Goal: Task Accomplishment & Management: Use online tool/utility

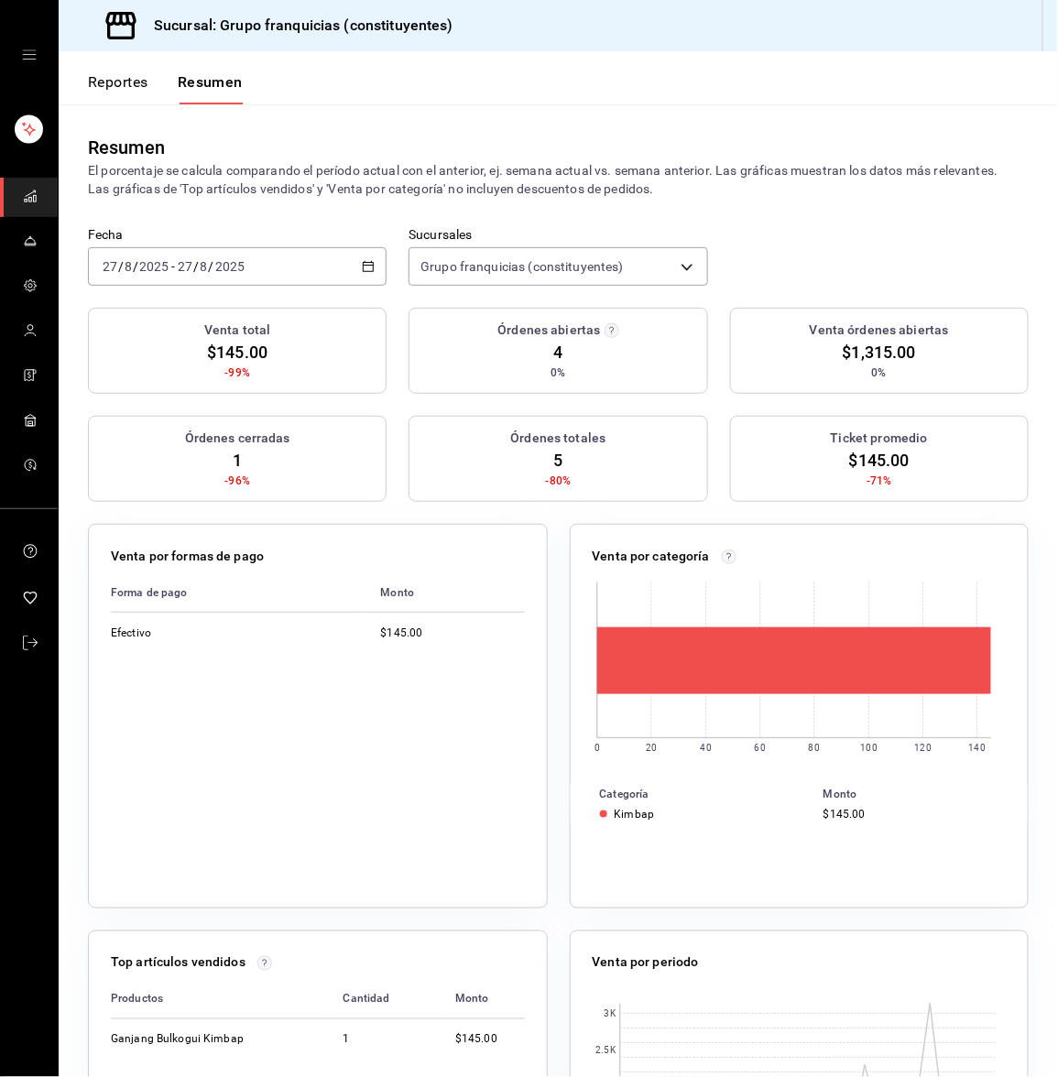
click at [320, 271] on div "[DATE] [DATE] - [DATE] [DATE]" at bounding box center [237, 266] width 299 height 38
click at [180, 305] on li "Hoy" at bounding box center [174, 321] width 171 height 41
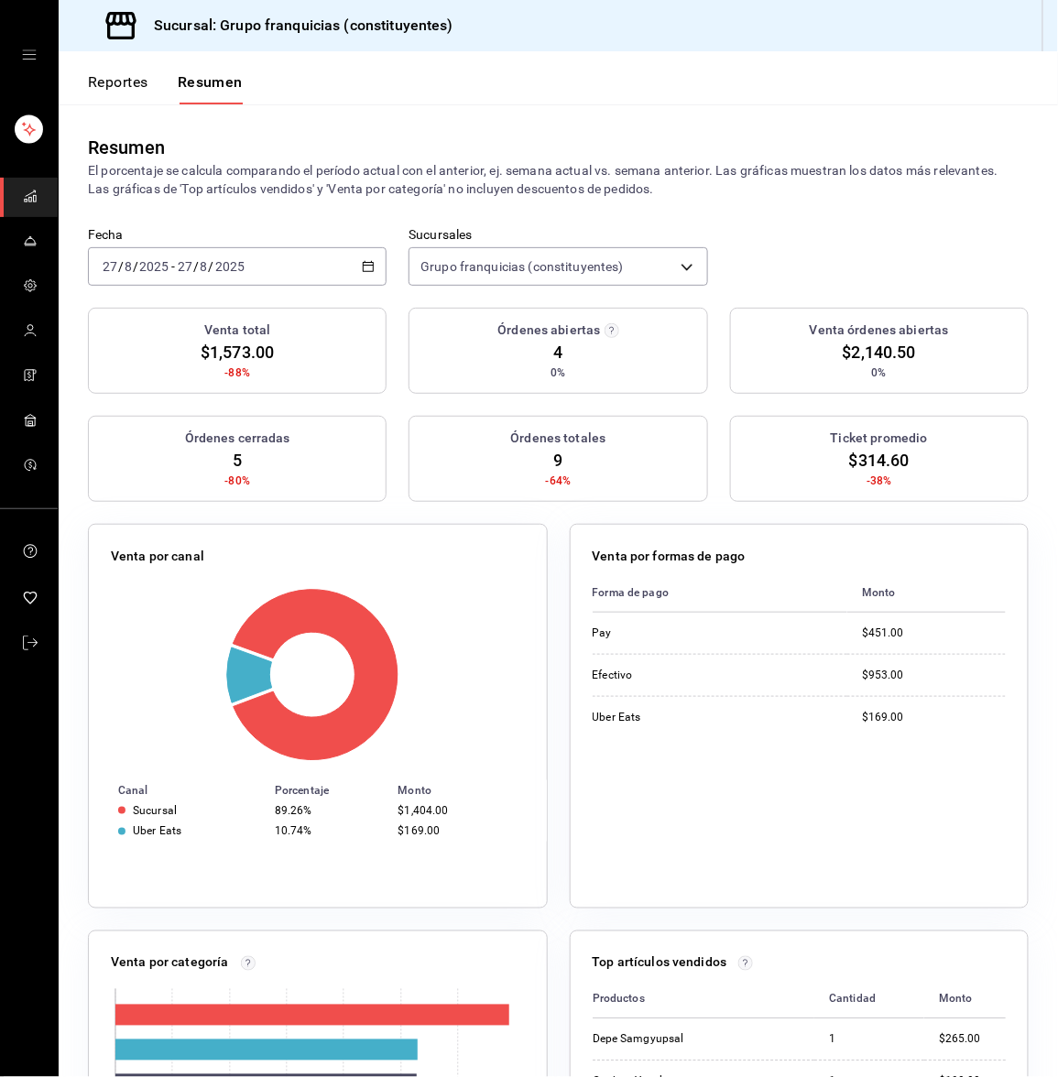
click at [188, 280] on div "[DATE] [DATE] - [DATE] [DATE]" at bounding box center [237, 266] width 299 height 38
click at [163, 315] on span "Hoy" at bounding box center [175, 321] width 142 height 19
click at [169, 249] on div "[DATE] [DATE] - [DATE] [DATE]" at bounding box center [237, 266] width 299 height 38
click at [166, 326] on span "Hoy" at bounding box center [175, 321] width 142 height 19
click at [144, 251] on div "[DATE] [DATE] - [DATE] [DATE]" at bounding box center [237, 266] width 299 height 38
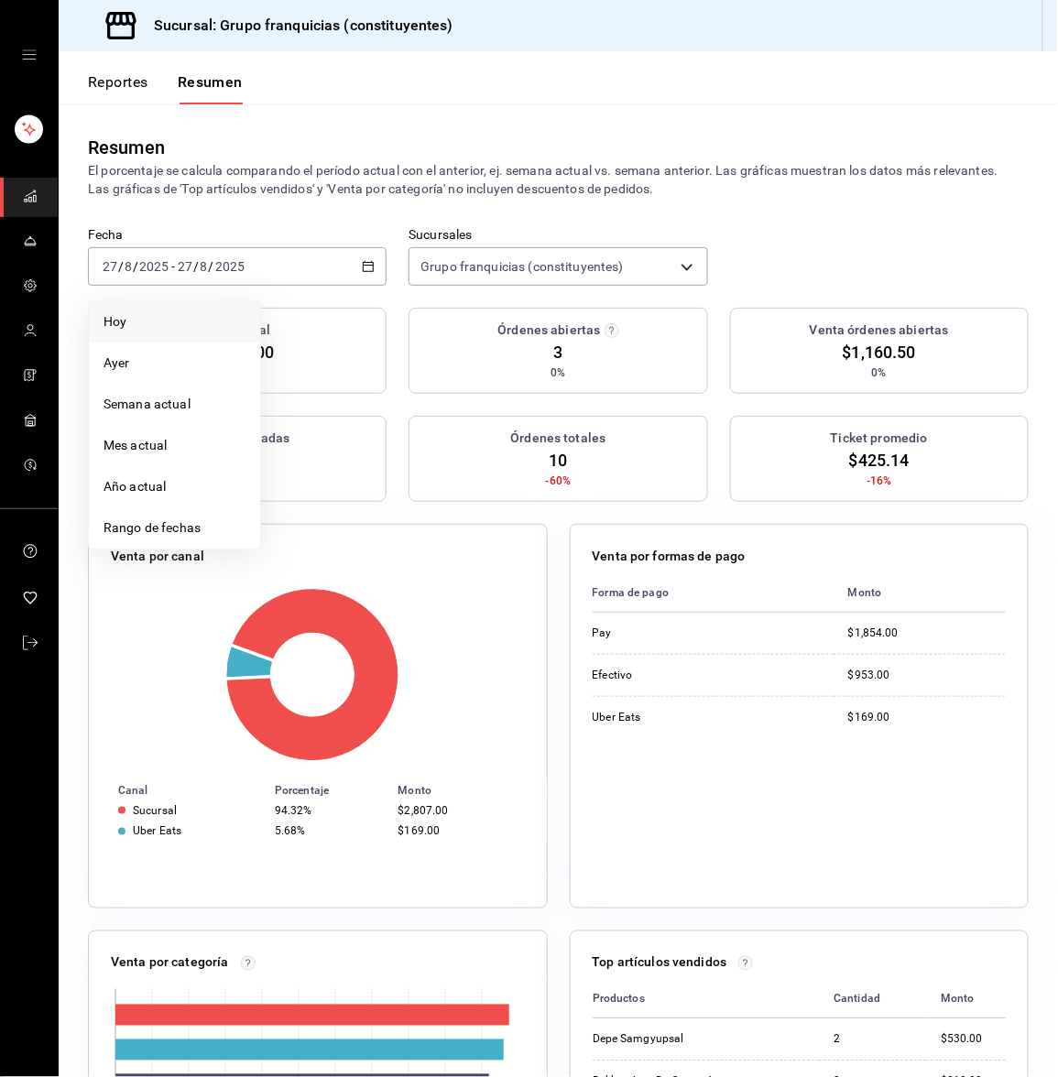
click at [129, 311] on li "Hoy" at bounding box center [174, 321] width 171 height 41
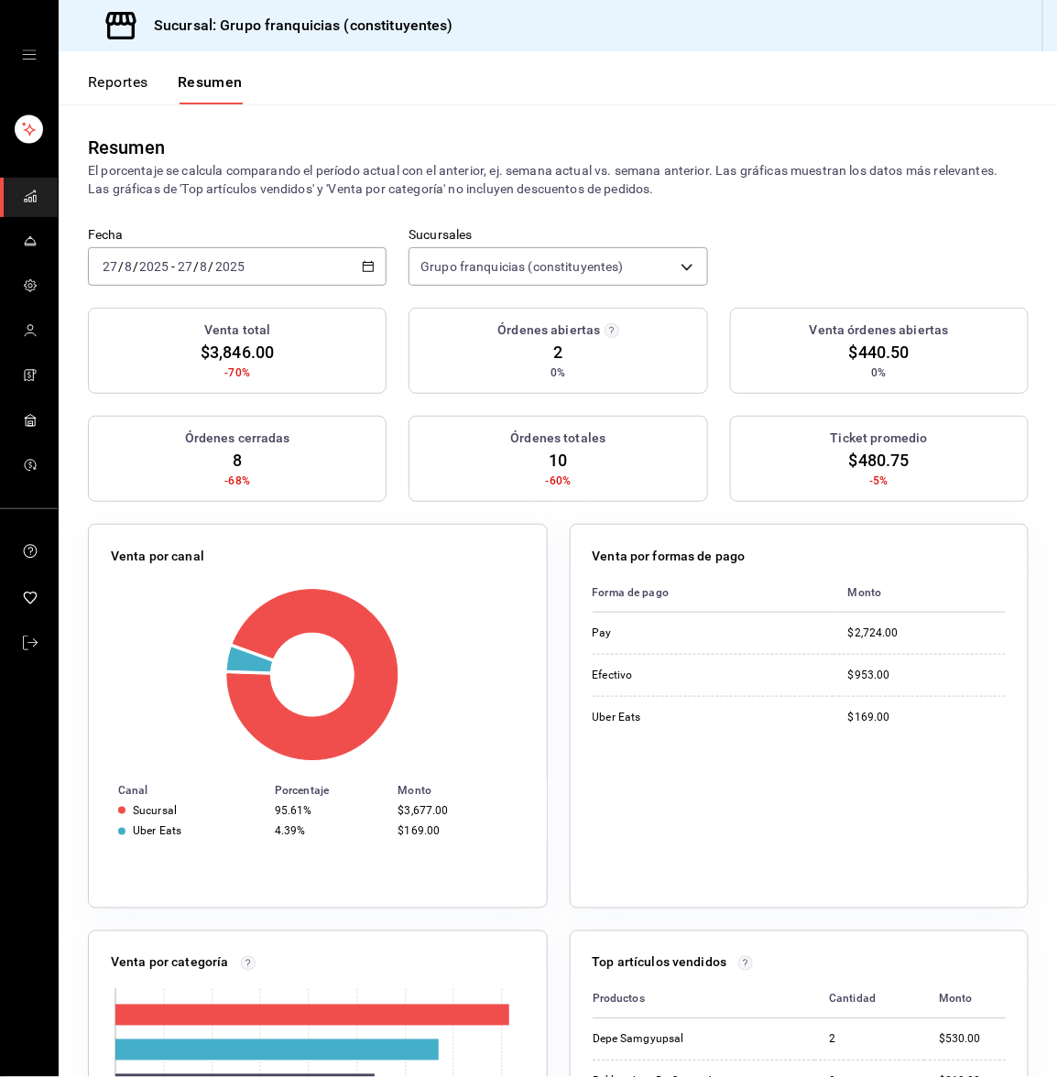
click at [191, 260] on input "27" at bounding box center [185, 266] width 16 height 15
click at [191, 313] on span "Hoy" at bounding box center [175, 321] width 142 height 19
